Goal: Information Seeking & Learning: Check status

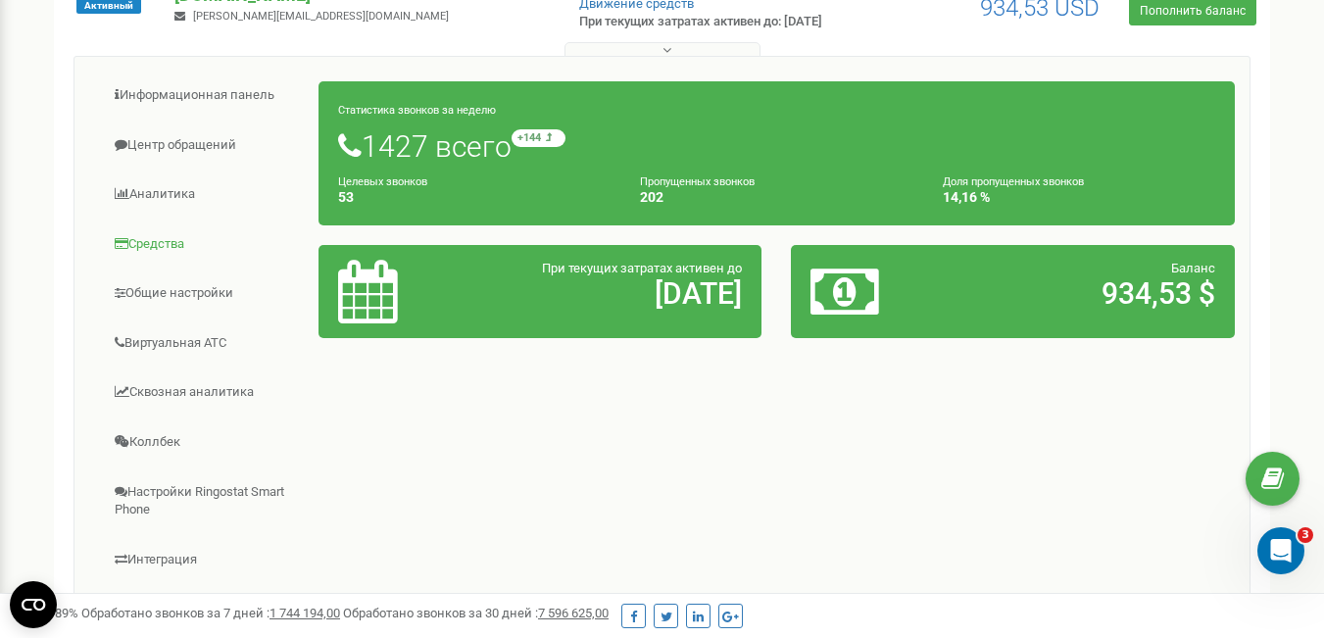
scroll to position [294, 0]
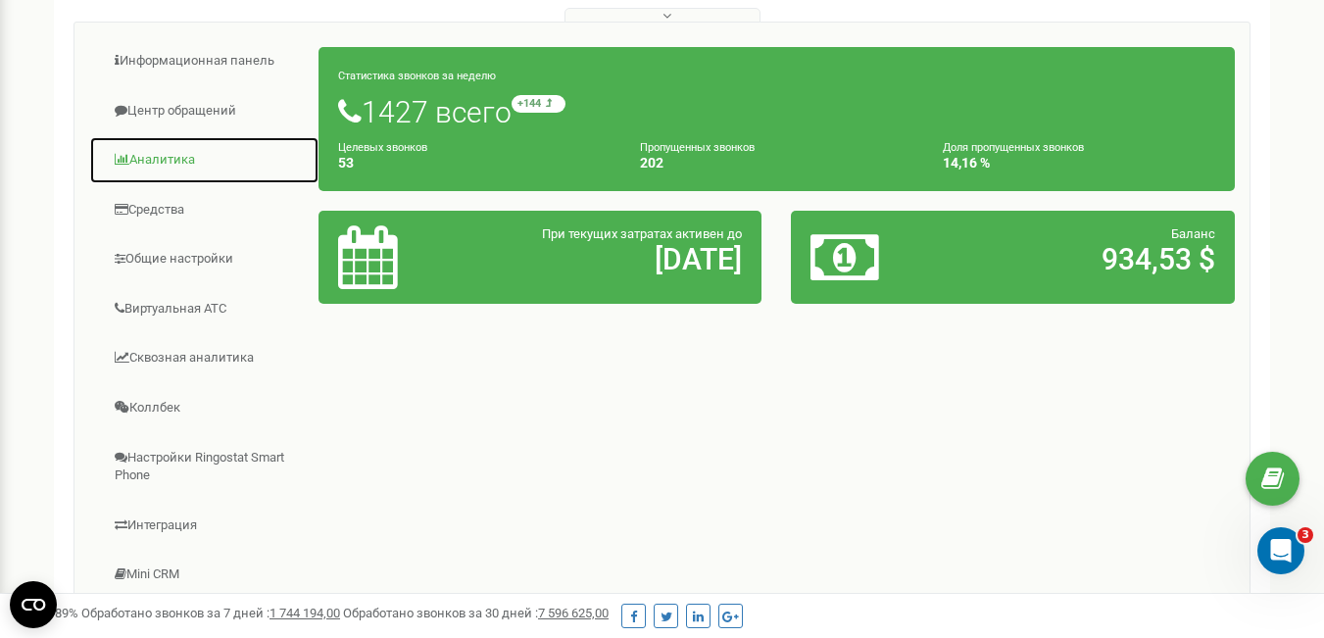
click at [183, 176] on link "Аналитика" at bounding box center [204, 160] width 230 height 48
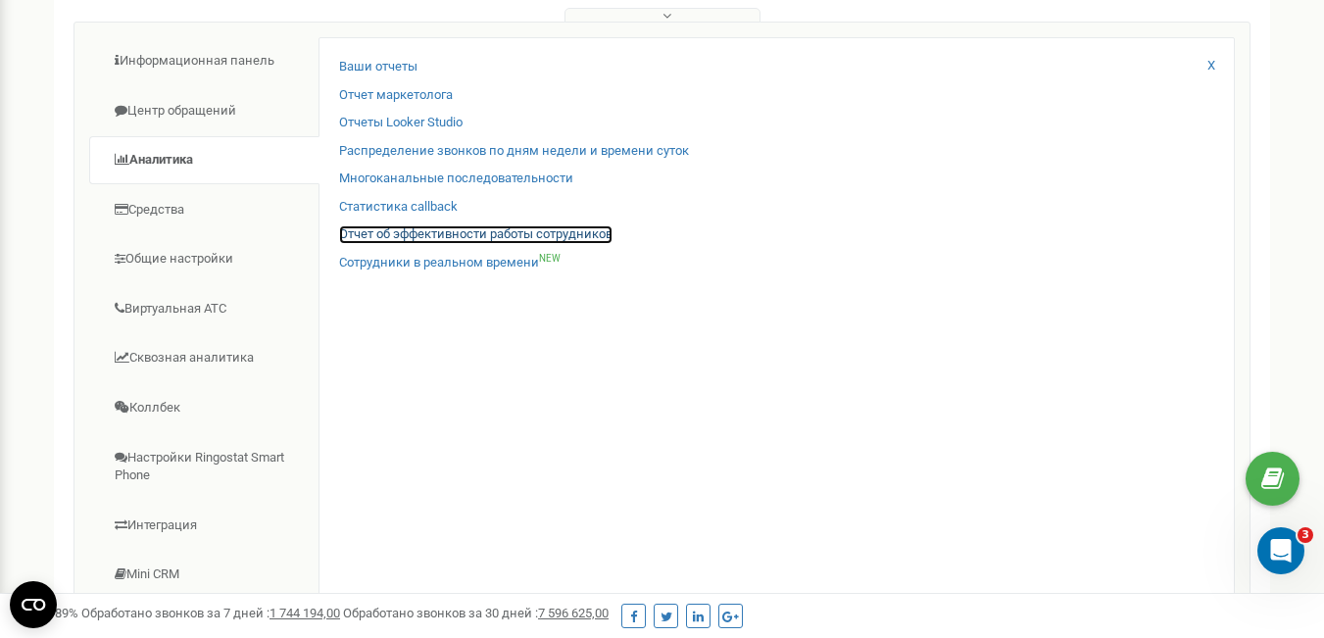
click at [391, 244] on link "Отчет об эффективности работы сотрудников" at bounding box center [475, 234] width 273 height 19
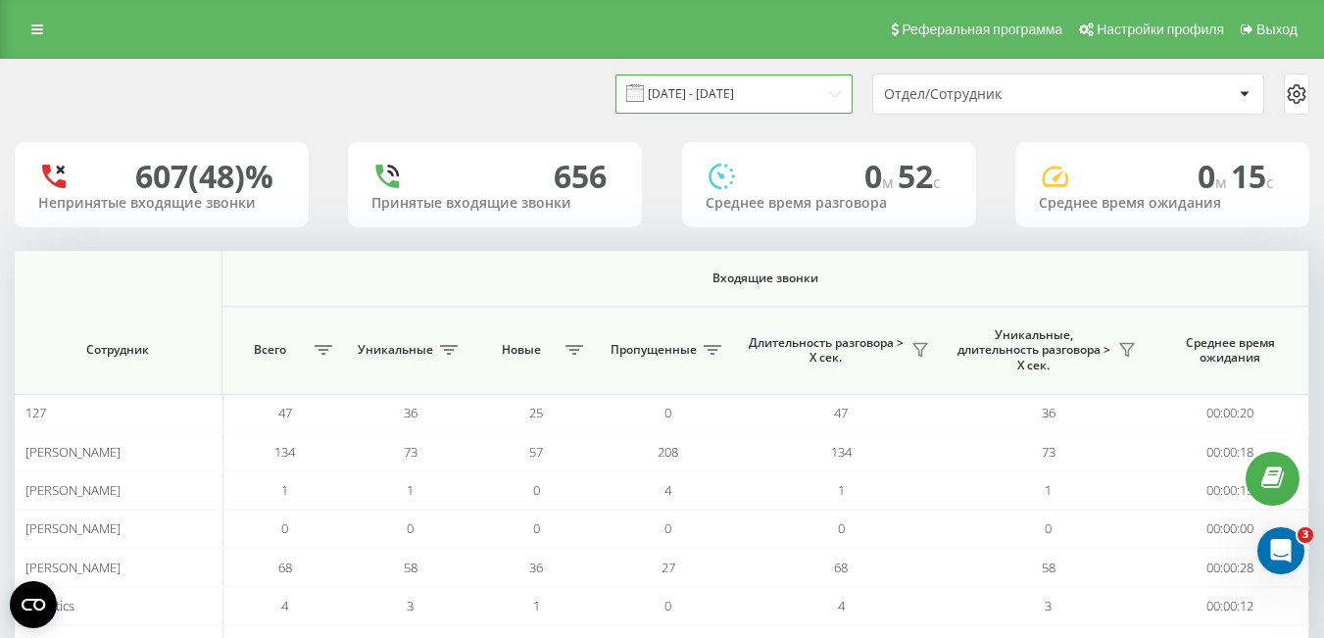
click at [772, 99] on input "[DATE] - [DATE]" at bounding box center [734, 93] width 237 height 38
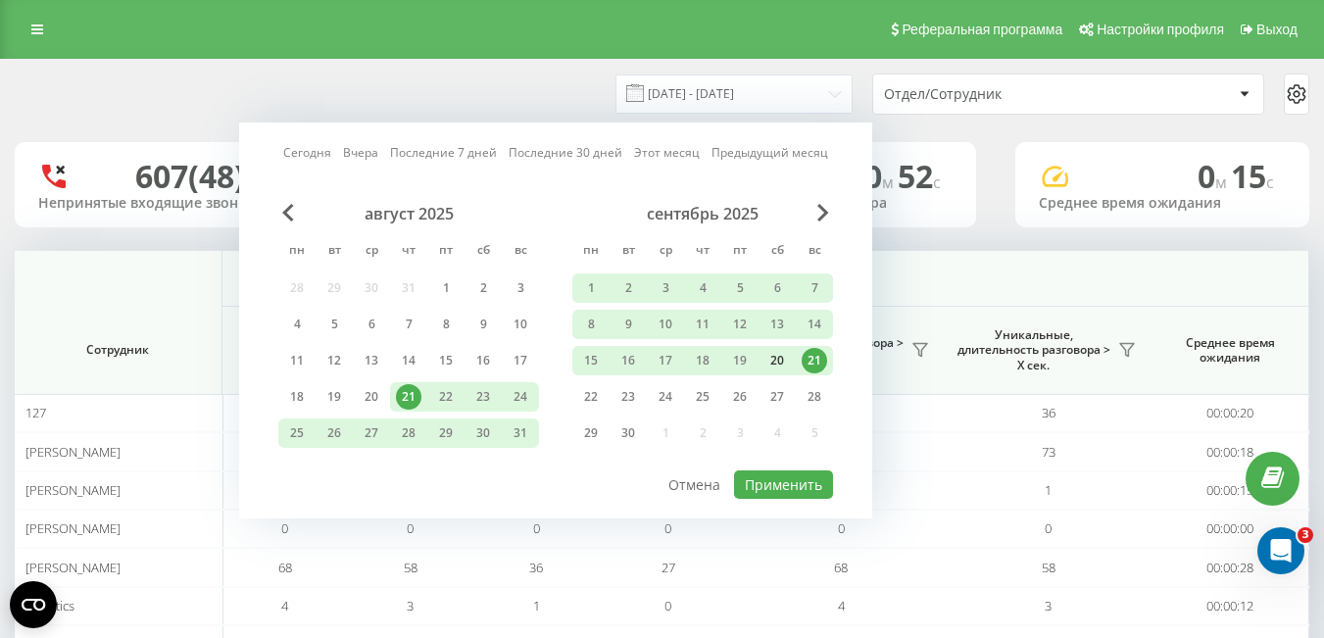
click at [784, 362] on div "20" at bounding box center [777, 360] width 25 height 25
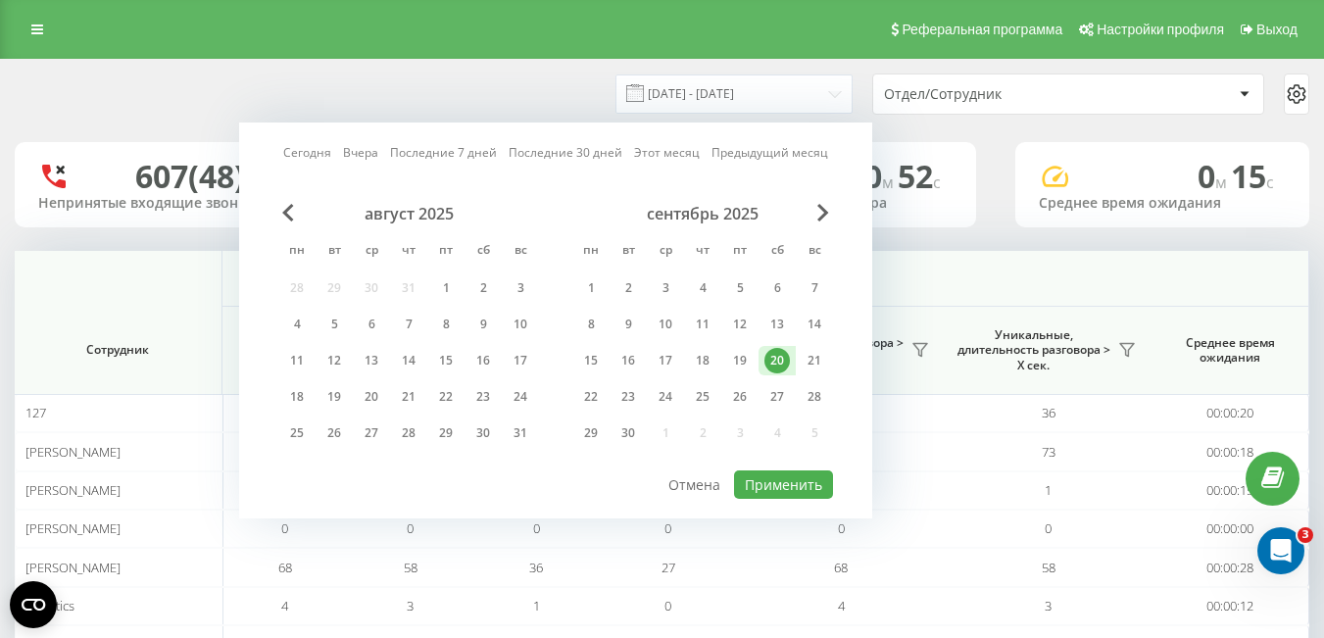
click at [784, 362] on div "20" at bounding box center [777, 360] width 25 height 25
click at [786, 479] on button "Применить" at bounding box center [783, 484] width 99 height 28
type input "[DATE] - [DATE]"
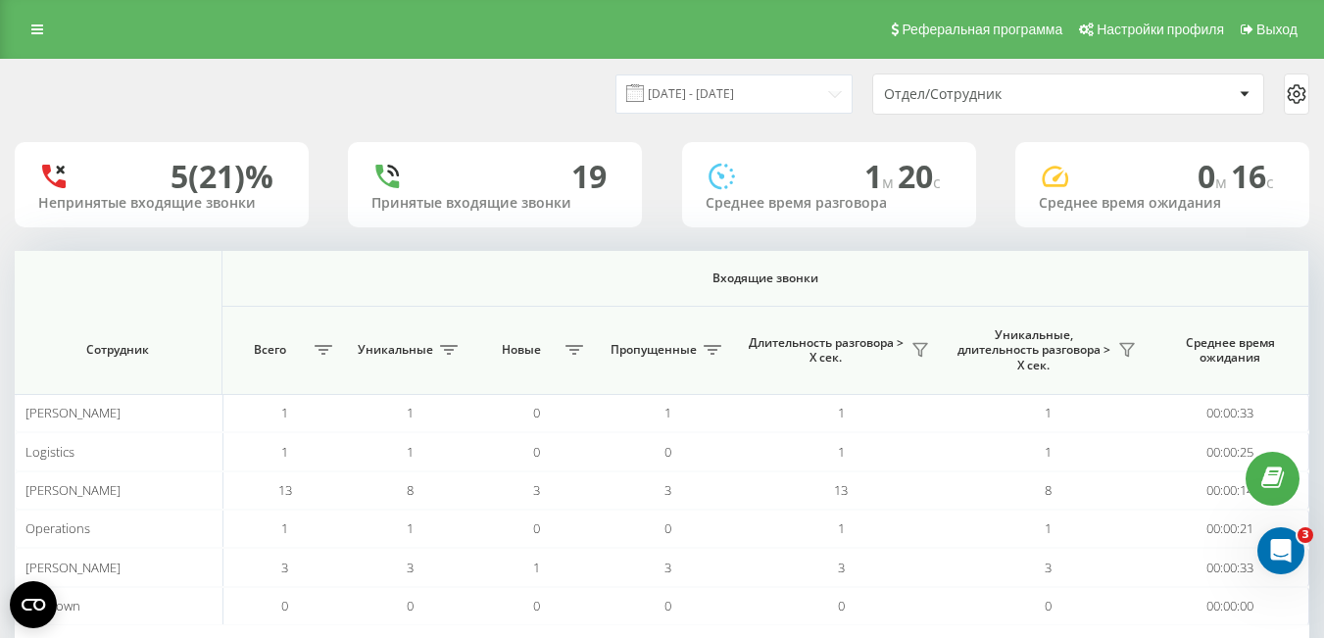
click at [967, 94] on div "Отдел/Сотрудник" at bounding box center [1001, 94] width 234 height 17
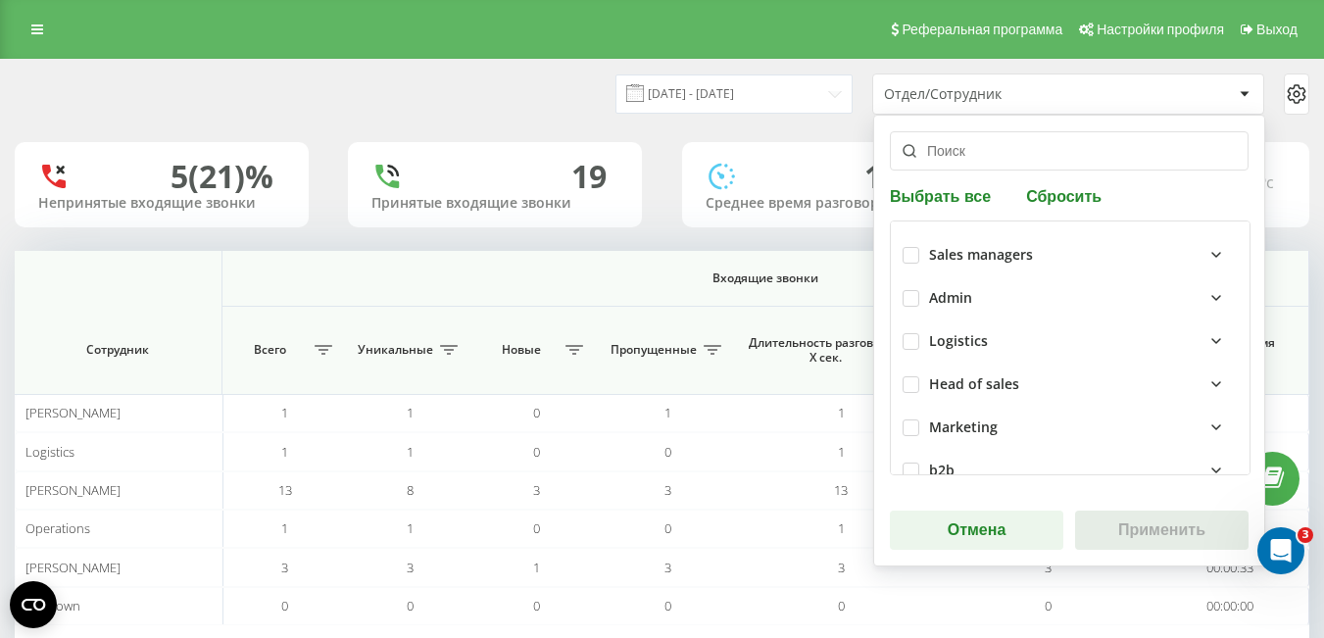
click at [1205, 251] on icon at bounding box center [1217, 255] width 24 height 24
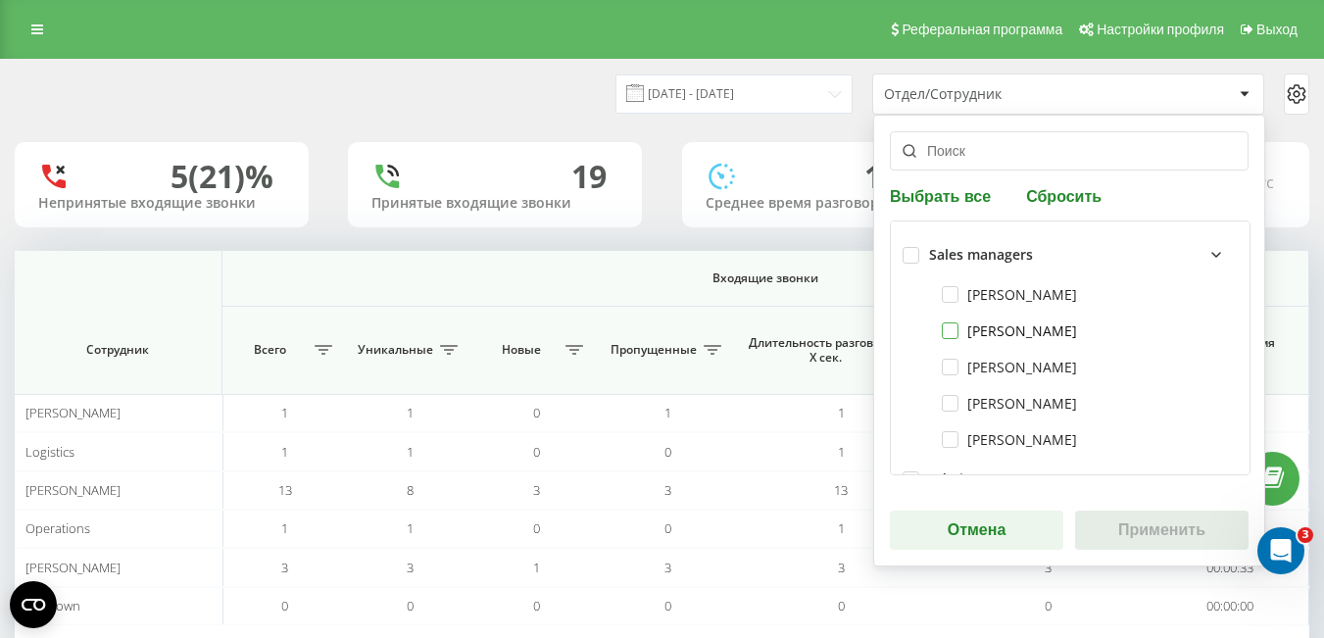
click at [955, 334] on label "Olga Nizovkina" at bounding box center [1009, 330] width 135 height 17
checkbox input "true"
click at [1116, 524] on button "Применить" at bounding box center [1161, 530] width 173 height 39
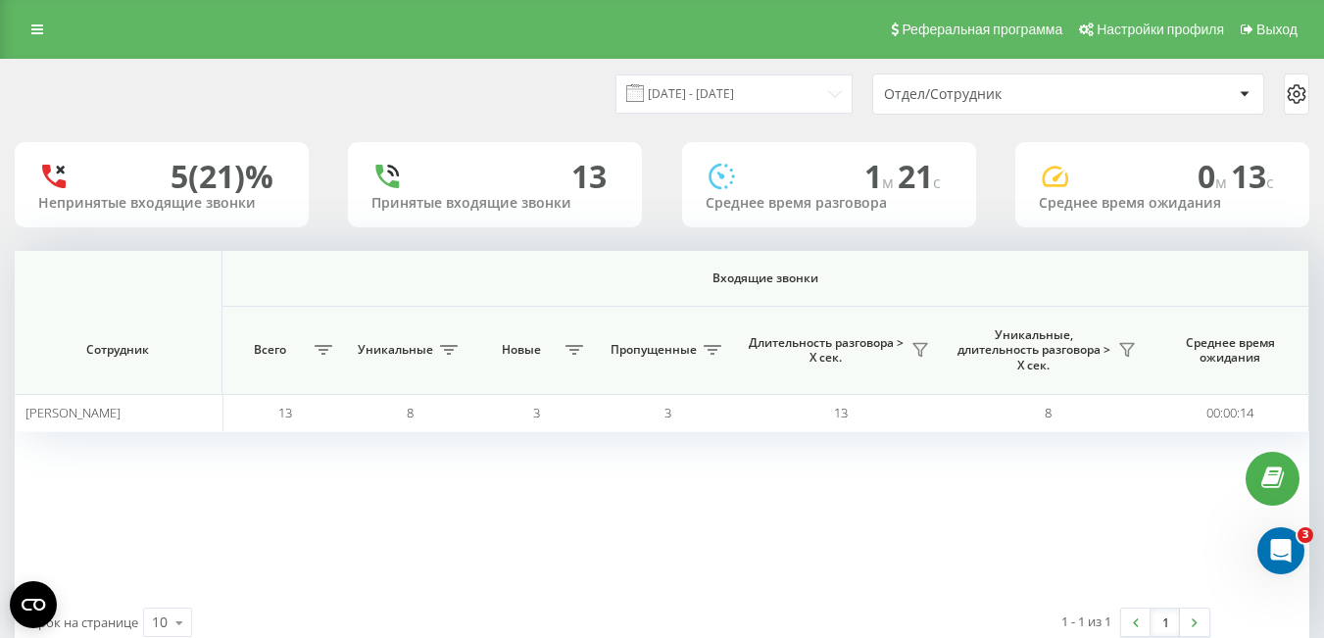
click at [1295, 94] on icon at bounding box center [1297, 94] width 24 height 24
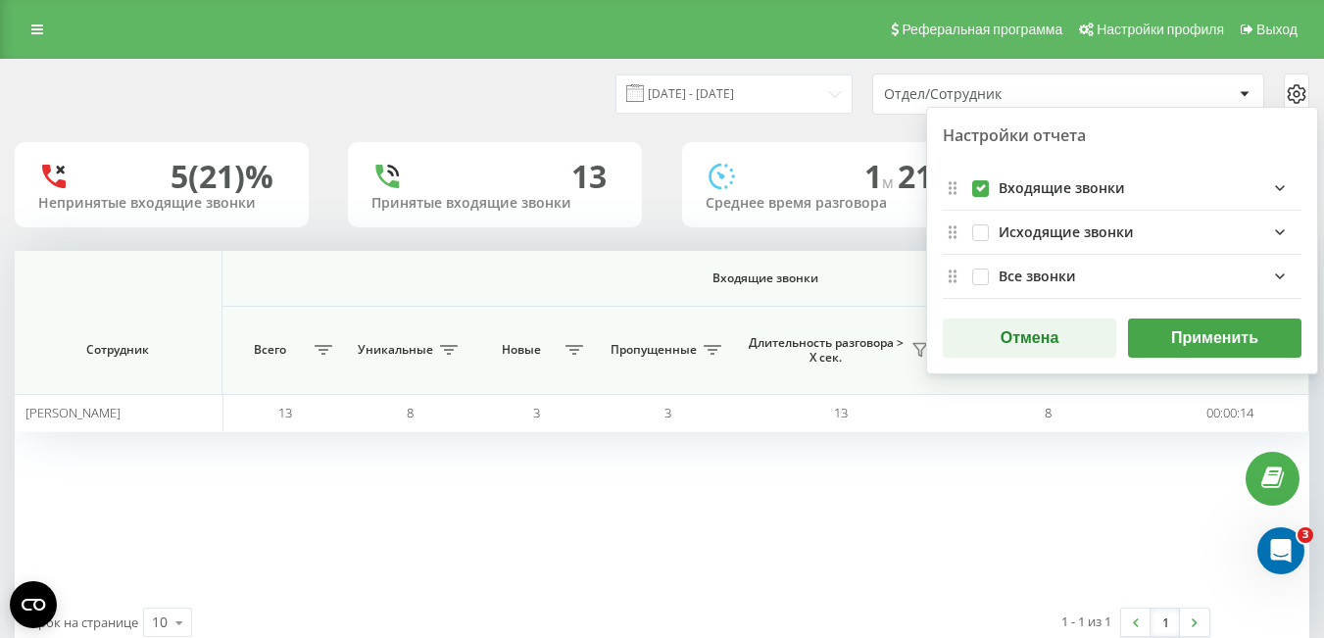
click at [705, 474] on div "Входящие звонки Сотрудник Всего Уникальные Новые Пропущенные Длительность разго…" at bounding box center [662, 422] width 1295 height 343
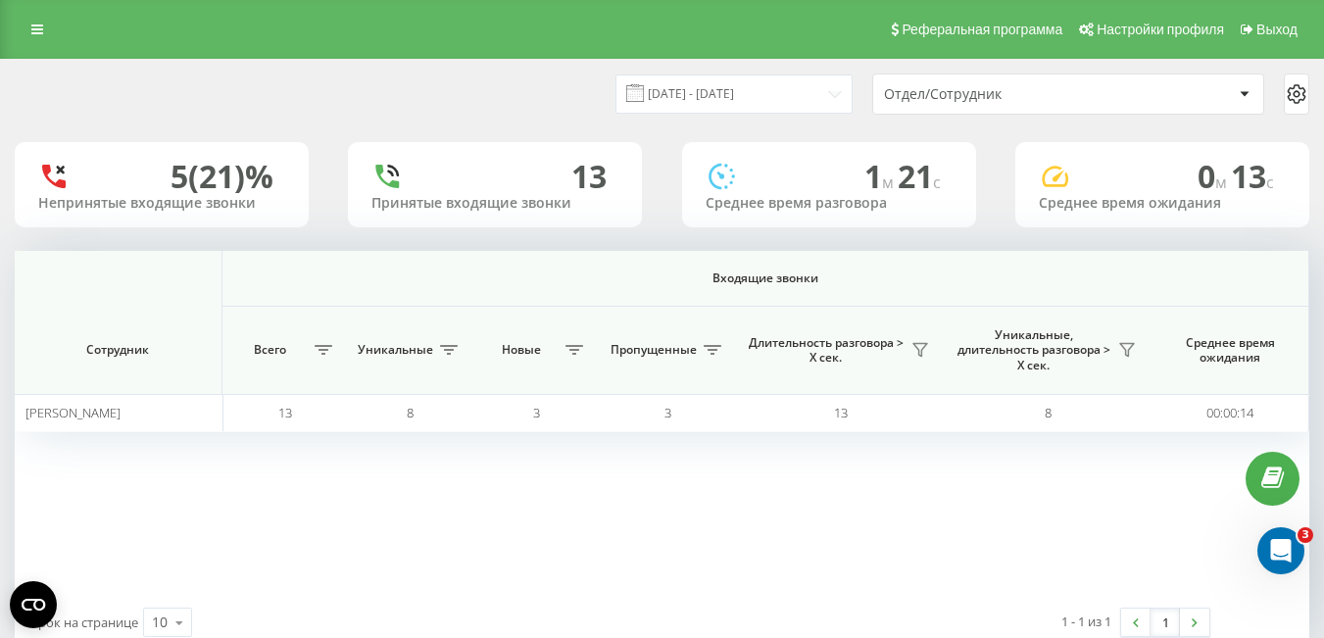
click at [1298, 93] on icon at bounding box center [1297, 94] width 24 height 24
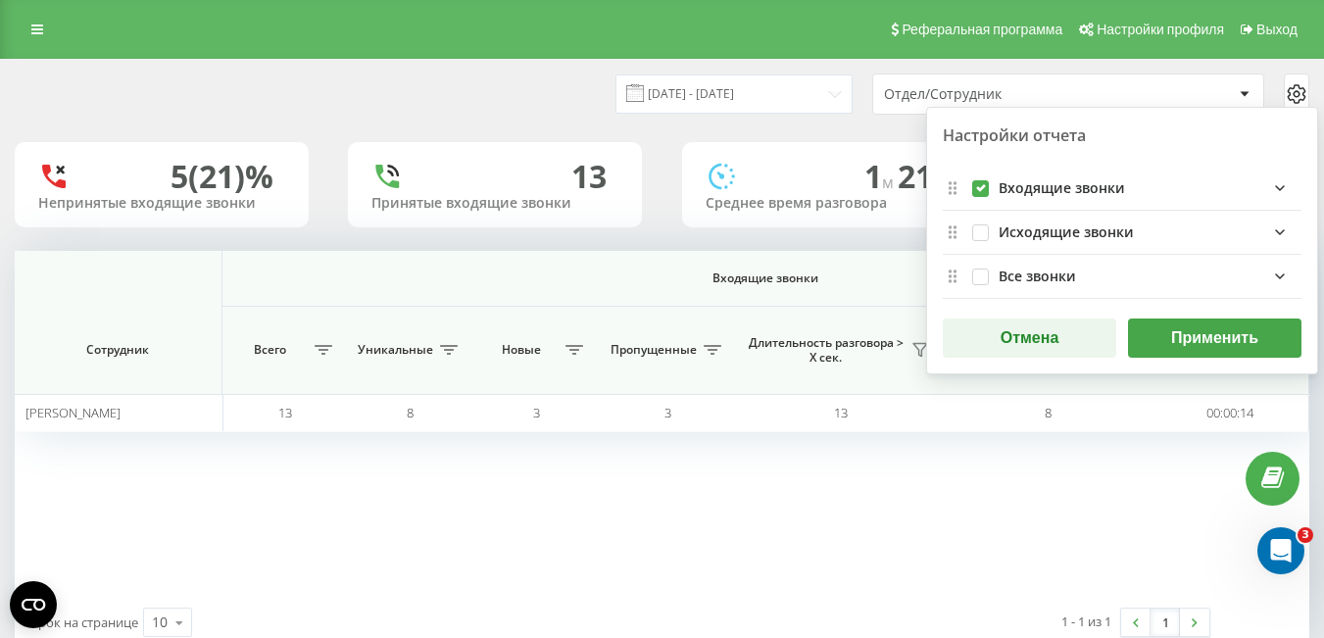
drag, startPoint x: 981, startPoint y: 187, endPoint x: 983, endPoint y: 203, distance: 15.8
click at [982, 180] on label "incomingFields quote list" at bounding box center [980, 180] width 17 height 0
checkbox input "false"
click at [983, 269] on label "allFields quote list" at bounding box center [980, 269] width 17 height 0
checkbox input "true"
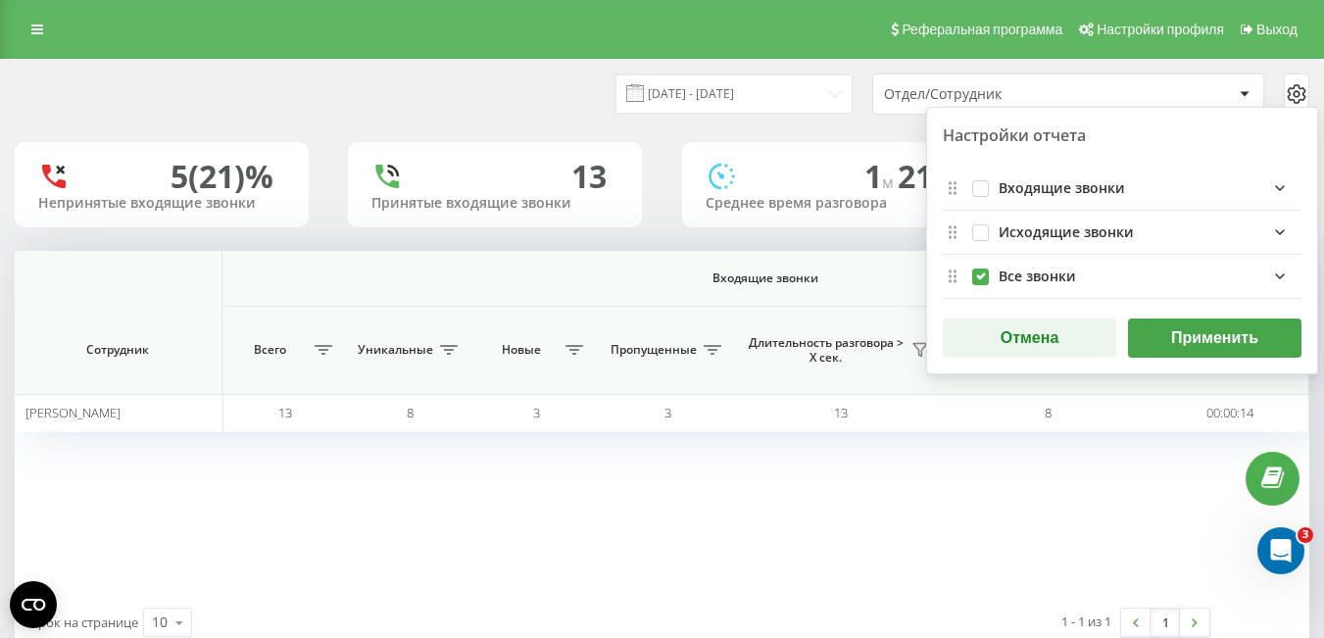
click at [1193, 337] on button "Применить" at bounding box center [1214, 338] width 173 height 39
